Goal: Information Seeking & Learning: Learn about a topic

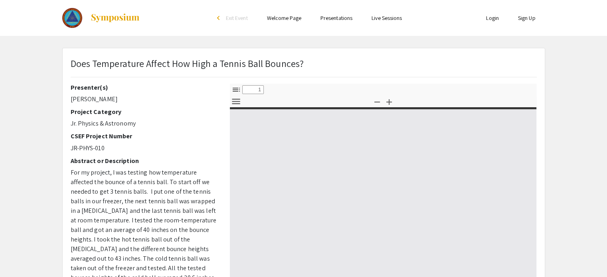
select select "custom"
type input "0"
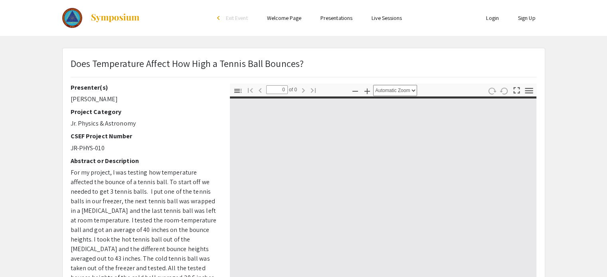
select select "custom"
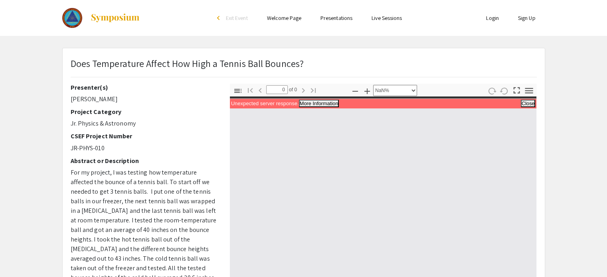
scroll to position [217, 0]
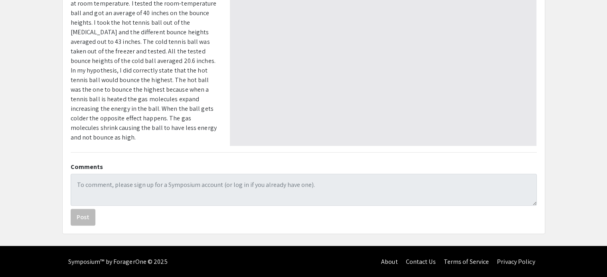
click at [180, 110] on span "For my project, I was testing how temperature affected the bounce of a tennis b…" at bounding box center [144, 46] width 146 height 190
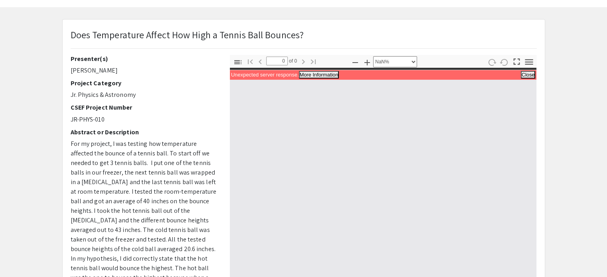
scroll to position [0, 0]
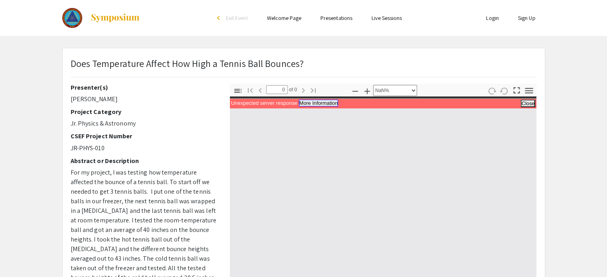
click at [310, 102] on button "More Information" at bounding box center [318, 103] width 39 height 7
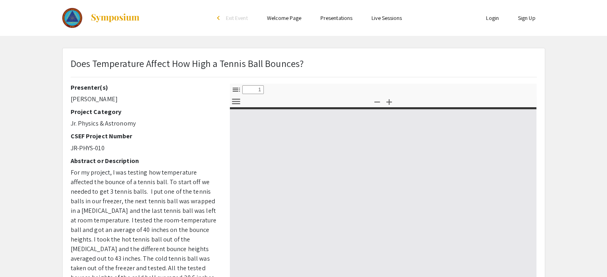
select select "custom"
type input "0"
select select "custom"
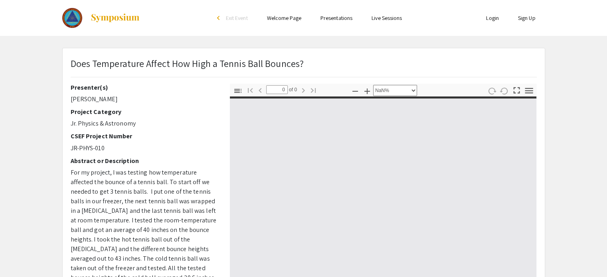
type input "1"
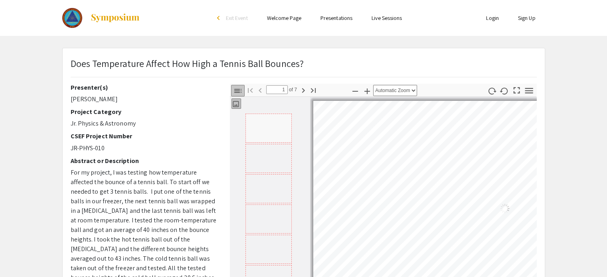
select select "auto"
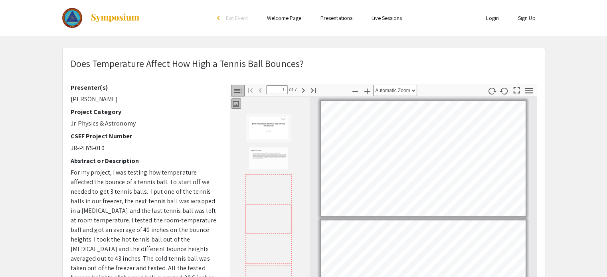
scroll to position [2, 0]
